Goal: Information Seeking & Learning: Learn about a topic

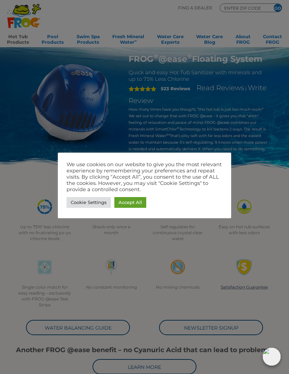
click at [129, 203] on link "Accept All" at bounding box center [130, 202] width 32 height 11
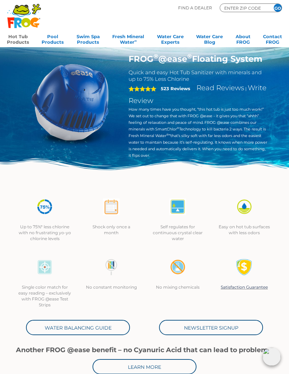
click at [19, 37] on link "Hot Tub Products" at bounding box center [18, 39] width 22 height 14
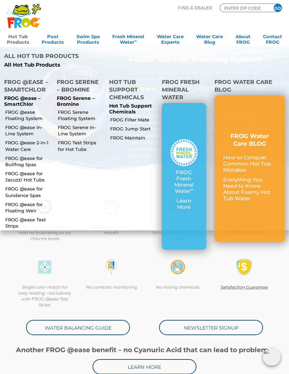
scroll to position [9, 0]
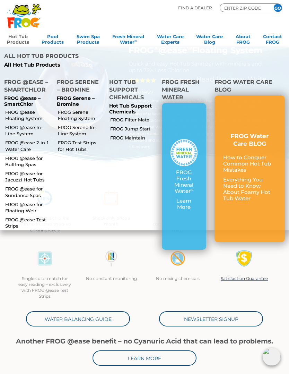
click at [33, 145] on link "FROG @ease 2-in-1 Water Care" at bounding box center [28, 145] width 46 height 12
click at [19, 40] on link "Hot Tub Products" at bounding box center [18, 39] width 22 height 14
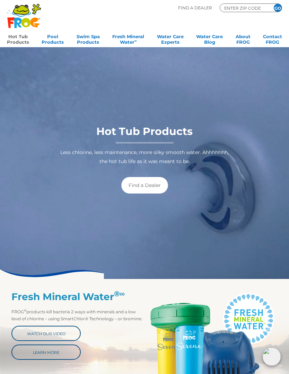
click at [19, 35] on link "Hot Tub Products" at bounding box center [18, 39] width 22 height 14
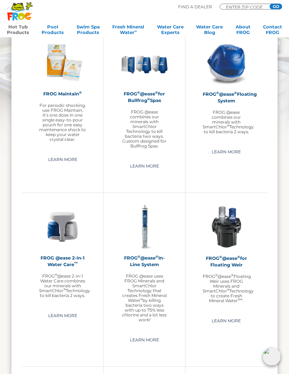
scroll to position [541, 0]
click at [150, 269] on div "FROG ® @ease ® In-Line System FROG @ease uses FROG Minerals and SmartChlor Tech…" at bounding box center [144, 288] width 47 height 68
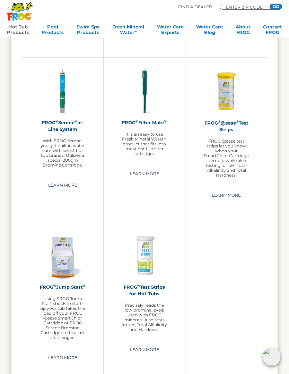
scroll to position [1033, 0]
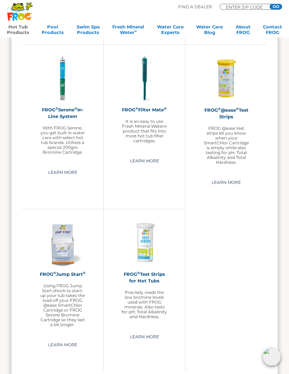
click at [150, 251] on img at bounding box center [144, 242] width 47 height 47
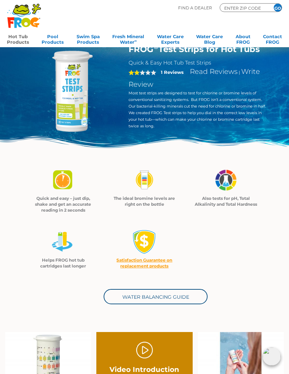
scroll to position [11, 0]
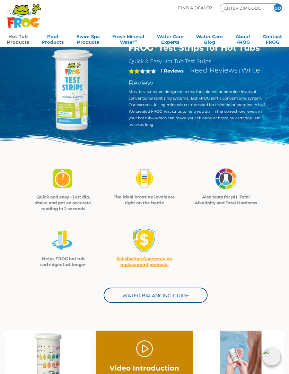
click at [227, 181] on img at bounding box center [226, 178] width 24 height 25
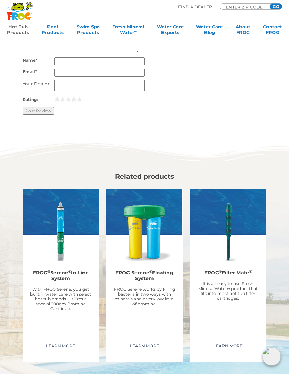
scroll to position [865, 0]
click at [63, 282] on h2 "FROG ® Serene ® In-Line System" at bounding box center [60, 275] width 62 height 16
